Goal: Navigation & Orientation: Go to known website

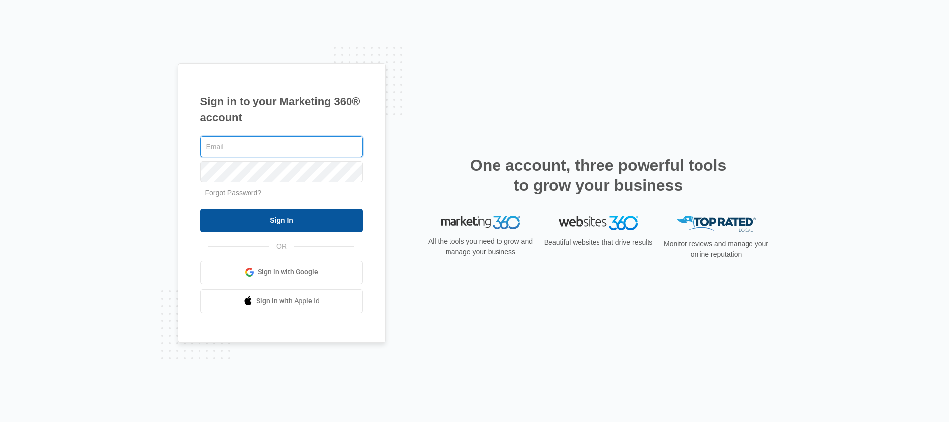
type input "[PERSON_NAME][EMAIL_ADDRESS][PERSON_NAME][DOMAIN_NAME]"
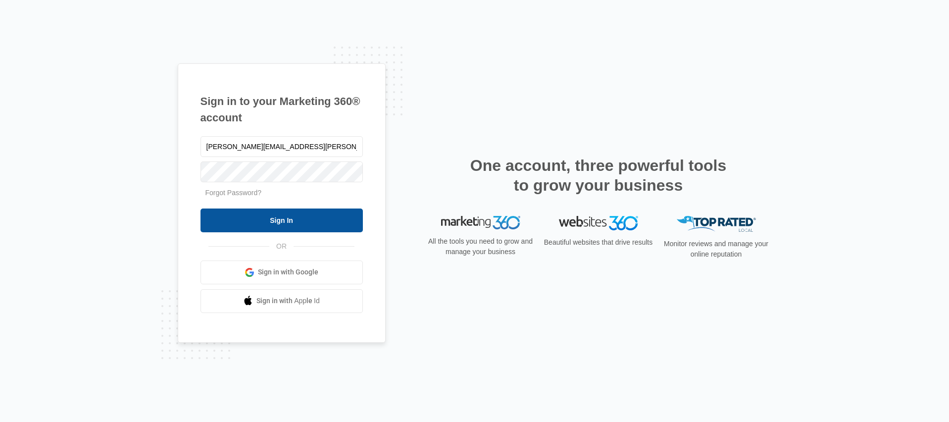
click at [302, 225] on input "Sign In" at bounding box center [282, 221] width 162 height 24
